Goal: Entertainment & Leisure: Consume media (video, audio)

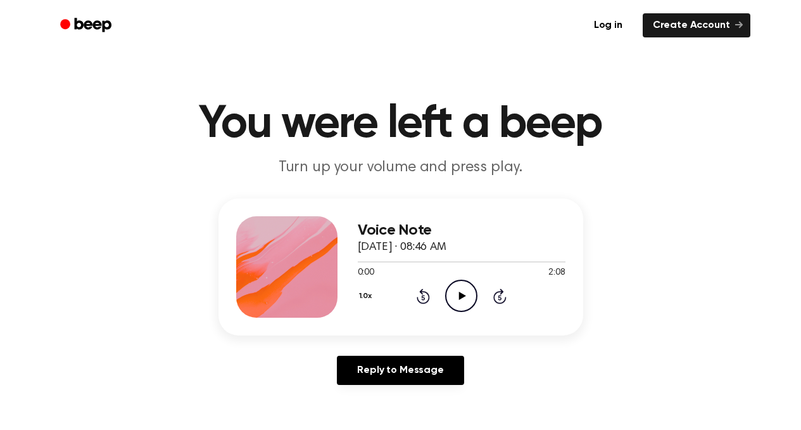
click at [456, 290] on icon "Play Audio" at bounding box center [461, 295] width 32 height 32
click at [459, 296] on icon at bounding box center [462, 295] width 7 height 8
click at [452, 288] on icon "Play Audio" at bounding box center [461, 295] width 32 height 32
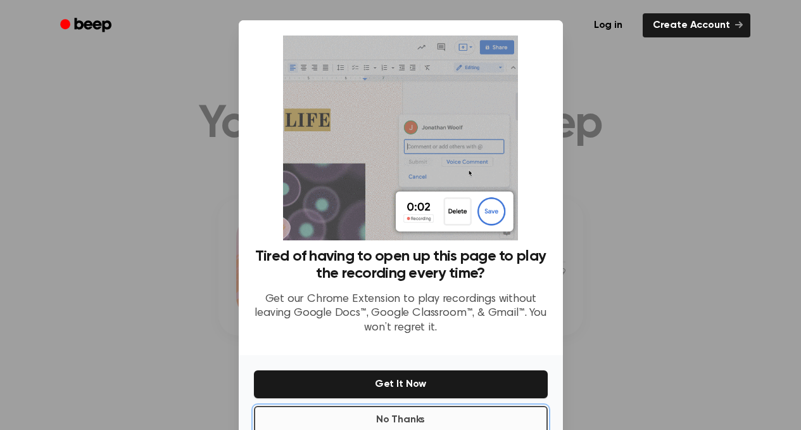
click at [441, 415] on button "No Thanks" at bounding box center [401, 419] width 294 height 28
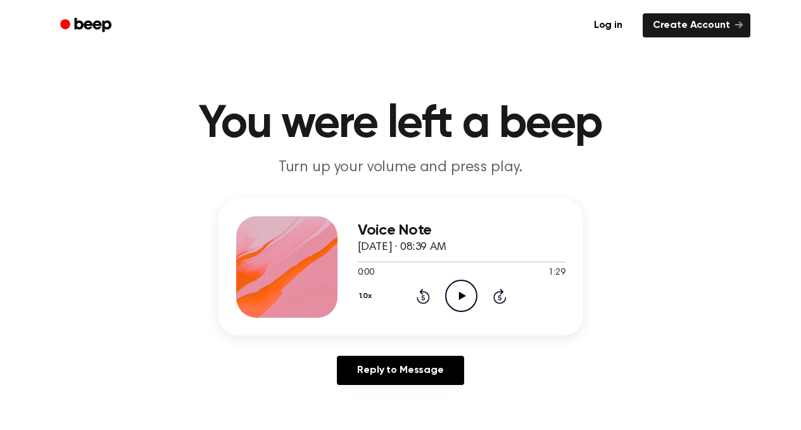
click at [455, 298] on icon "Play Audio" at bounding box center [461, 295] width 32 height 32
